Goal: Information Seeking & Learning: Learn about a topic

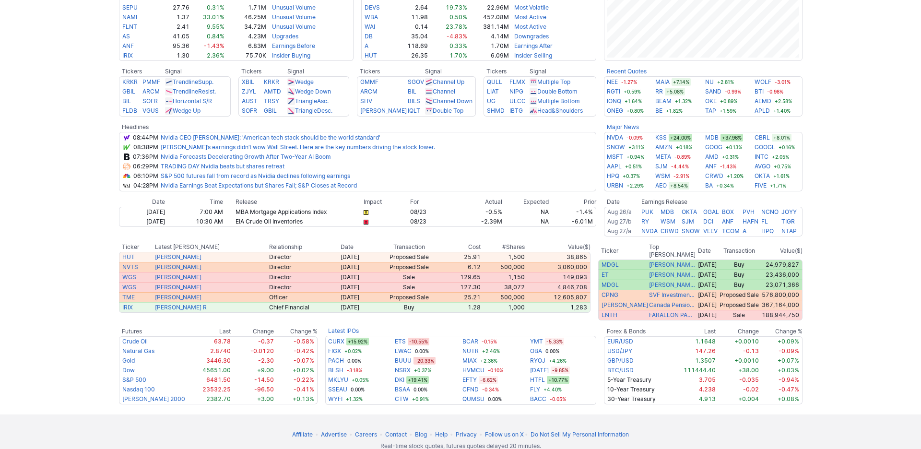
scroll to position [310, 0]
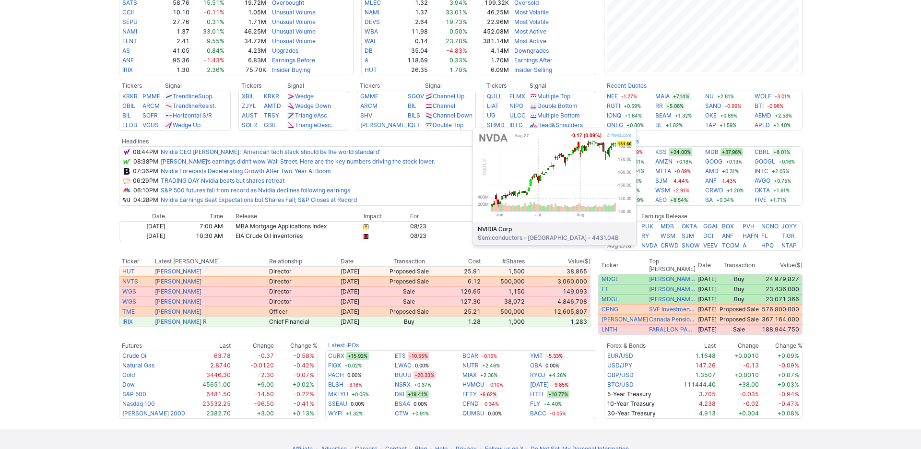
click at [623, 157] on link "NVDA" at bounding box center [615, 152] width 16 height 10
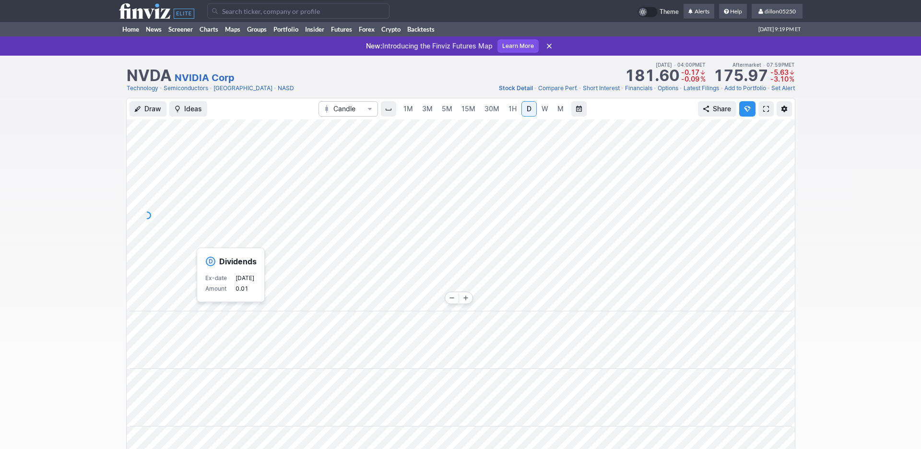
scroll to position [0, 58]
click at [821, 279] on div "Draw Ideas Candle 1M 3M 5M 15M 30M 1H D W M Share" at bounding box center [460, 381] width 921 height 567
click at [684, 92] on span "Latest Filings" at bounding box center [702, 87] width 36 height 7
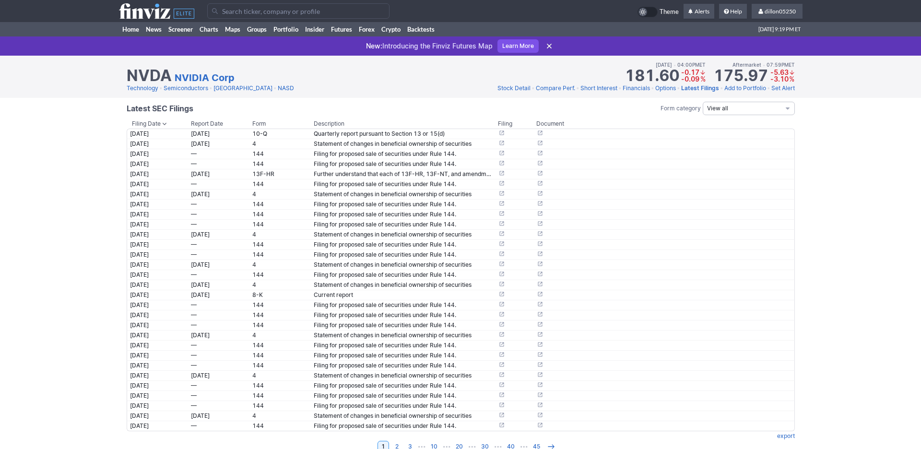
click at [656, 93] on link "Options" at bounding box center [666, 89] width 21 height 10
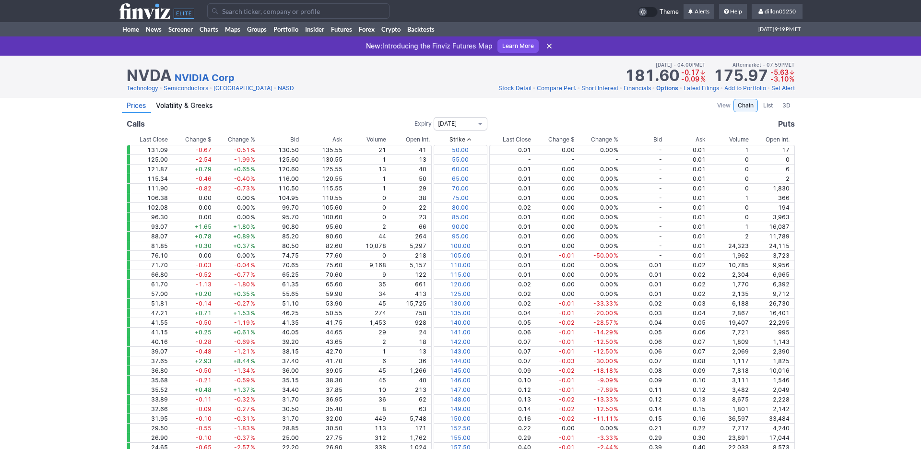
click at [483, 128] on span "Expiry select" at bounding box center [480, 124] width 6 height 8
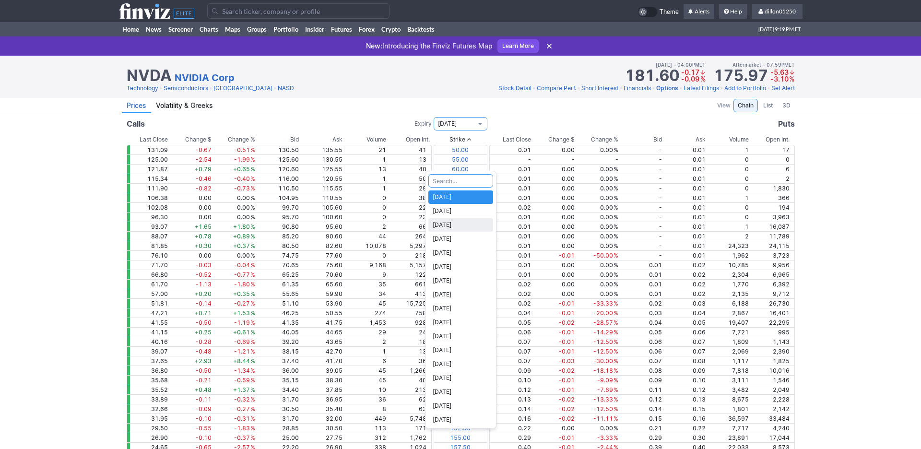
click at [448, 230] on span "[DATE]" at bounding box center [461, 225] width 56 height 10
